Goal: Find specific page/section: Find specific page/section

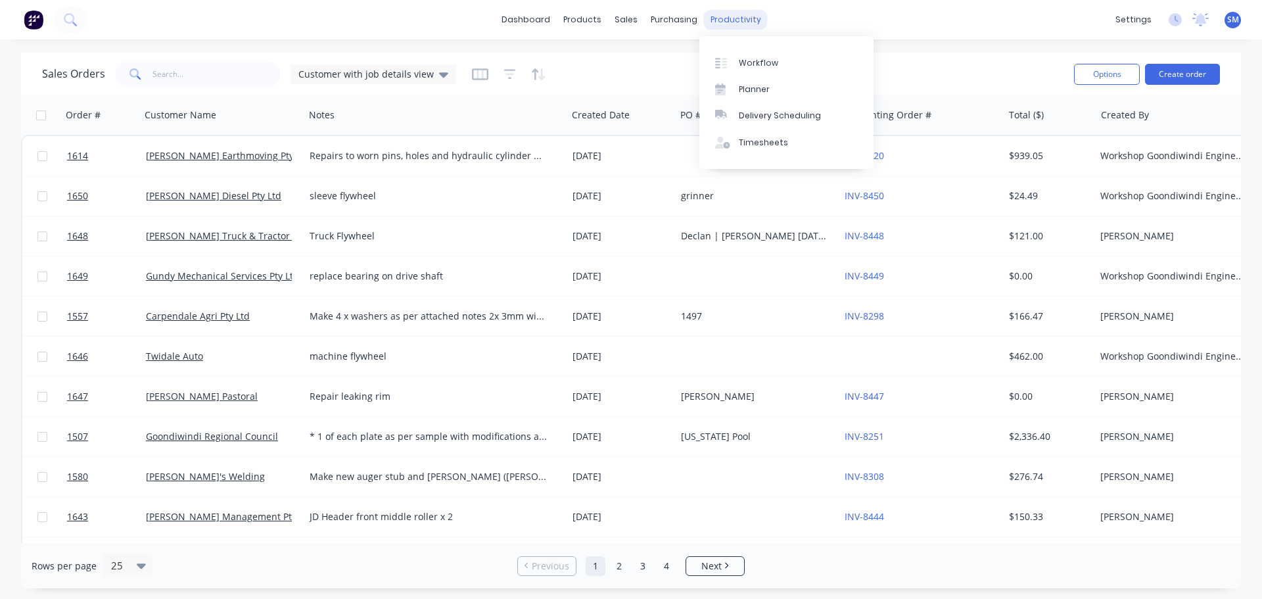
click at [726, 22] on div "productivity" at bounding box center [736, 20] width 64 height 20
click at [747, 87] on div "Planner" at bounding box center [754, 89] width 31 height 12
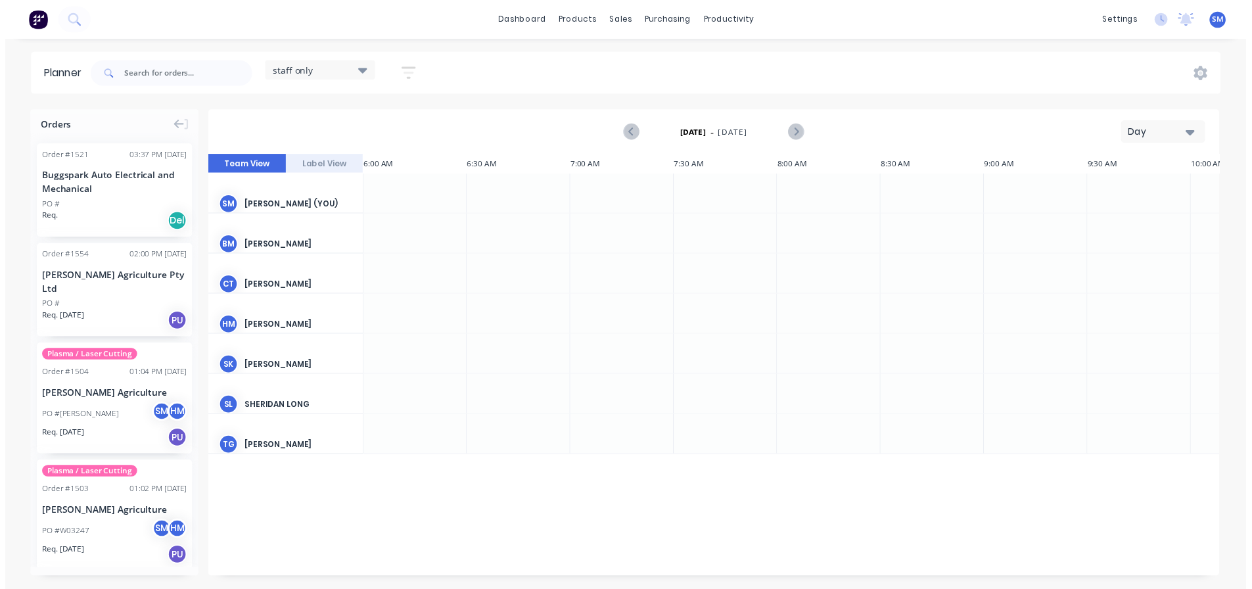
scroll to position [0, 1]
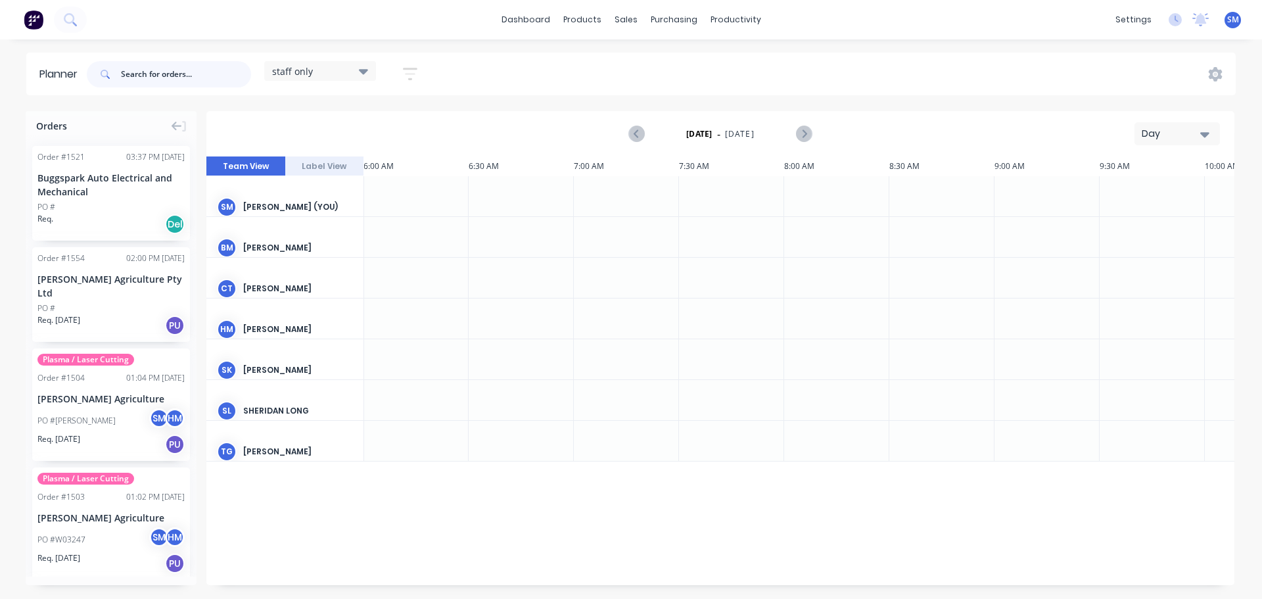
click at [199, 73] on input "text" at bounding box center [186, 74] width 130 height 26
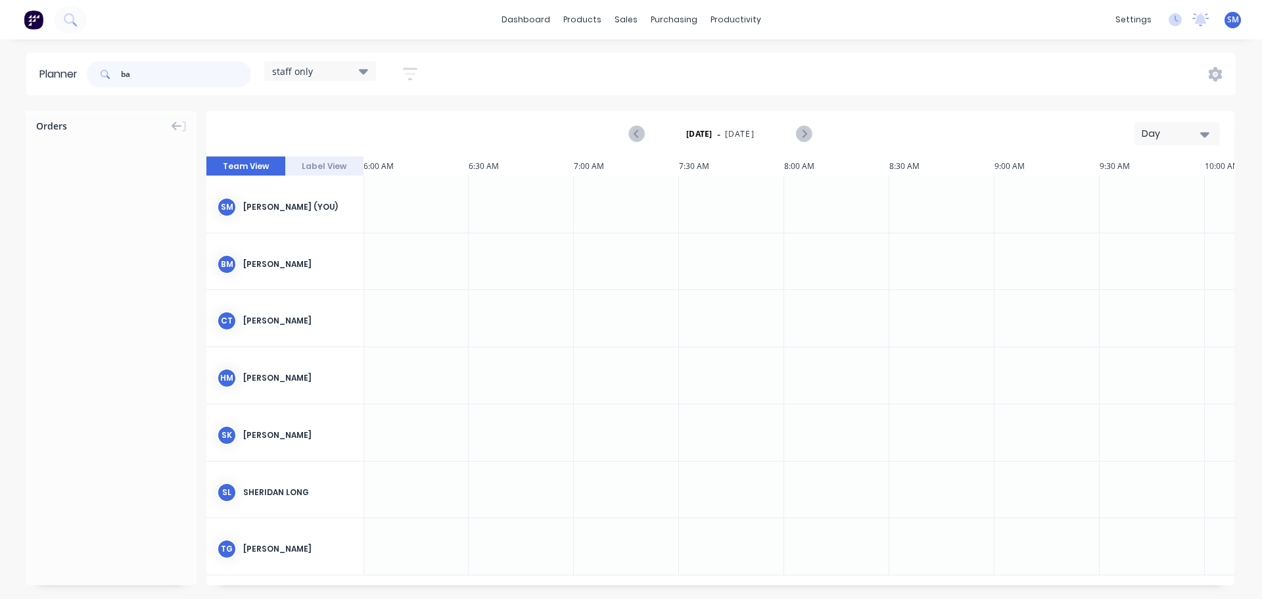
type input "b"
type input "p"
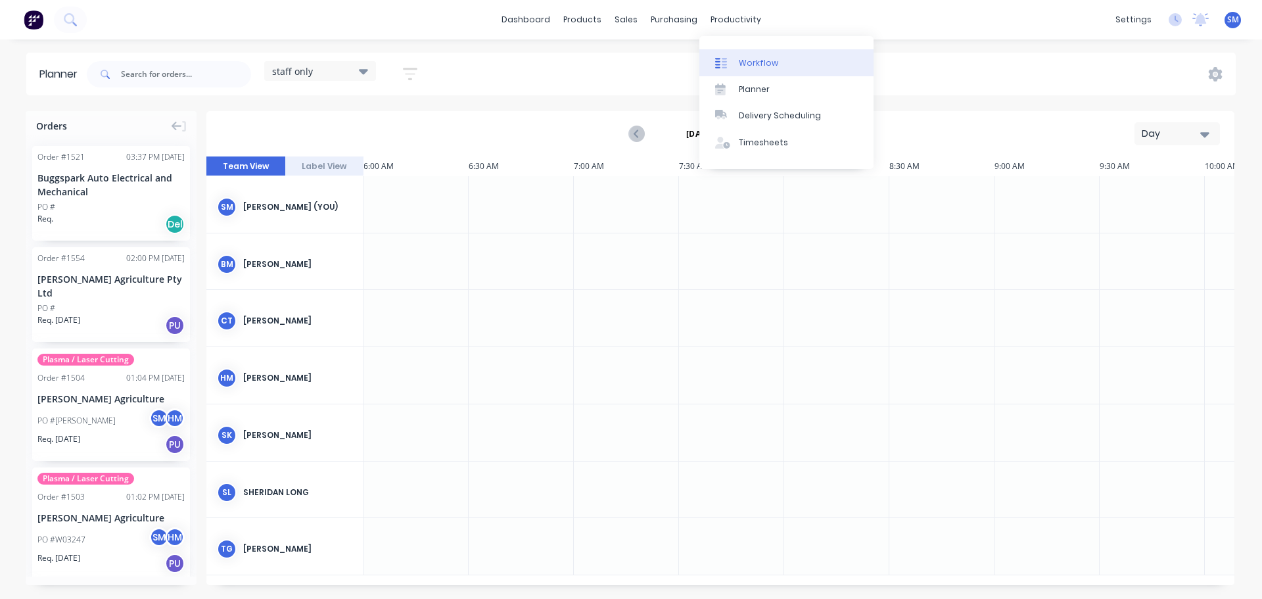
click at [734, 62] on div at bounding box center [725, 63] width 20 height 12
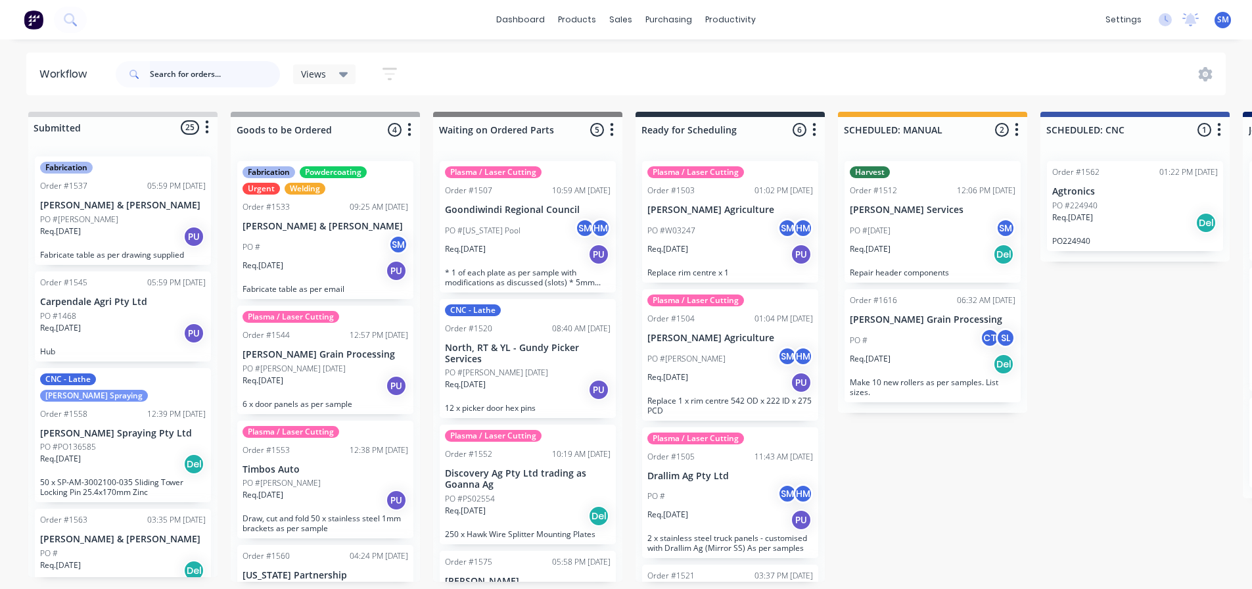
click at [233, 78] on input "text" at bounding box center [215, 74] width 130 height 26
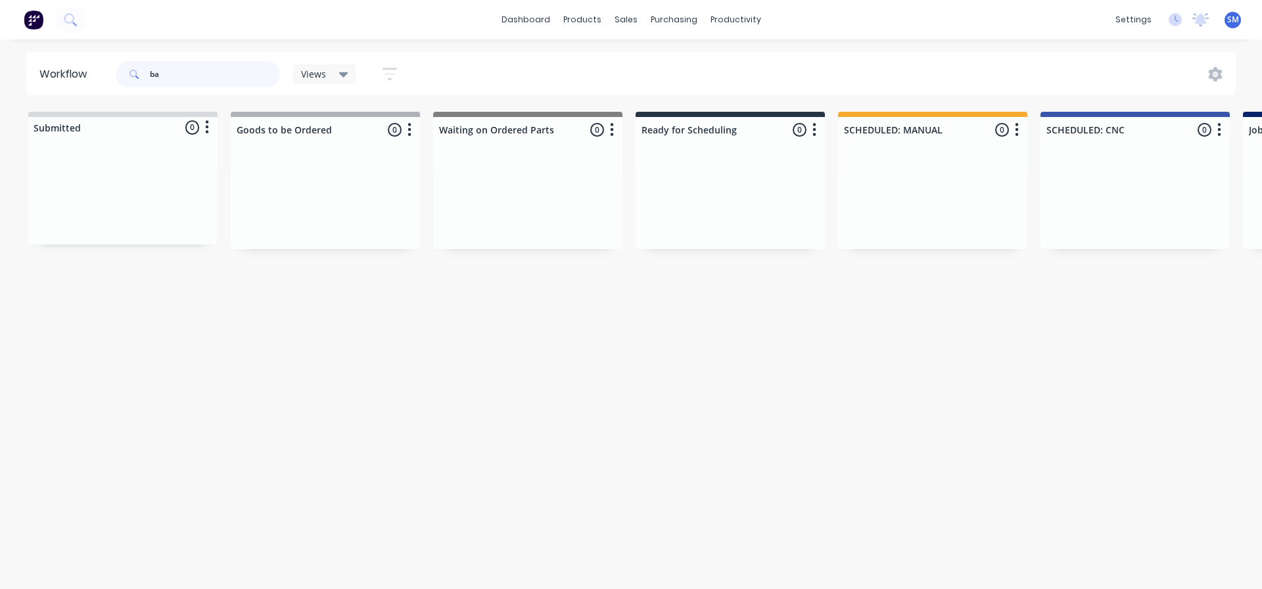
type input "b"
